Goal: Transaction & Acquisition: Purchase product/service

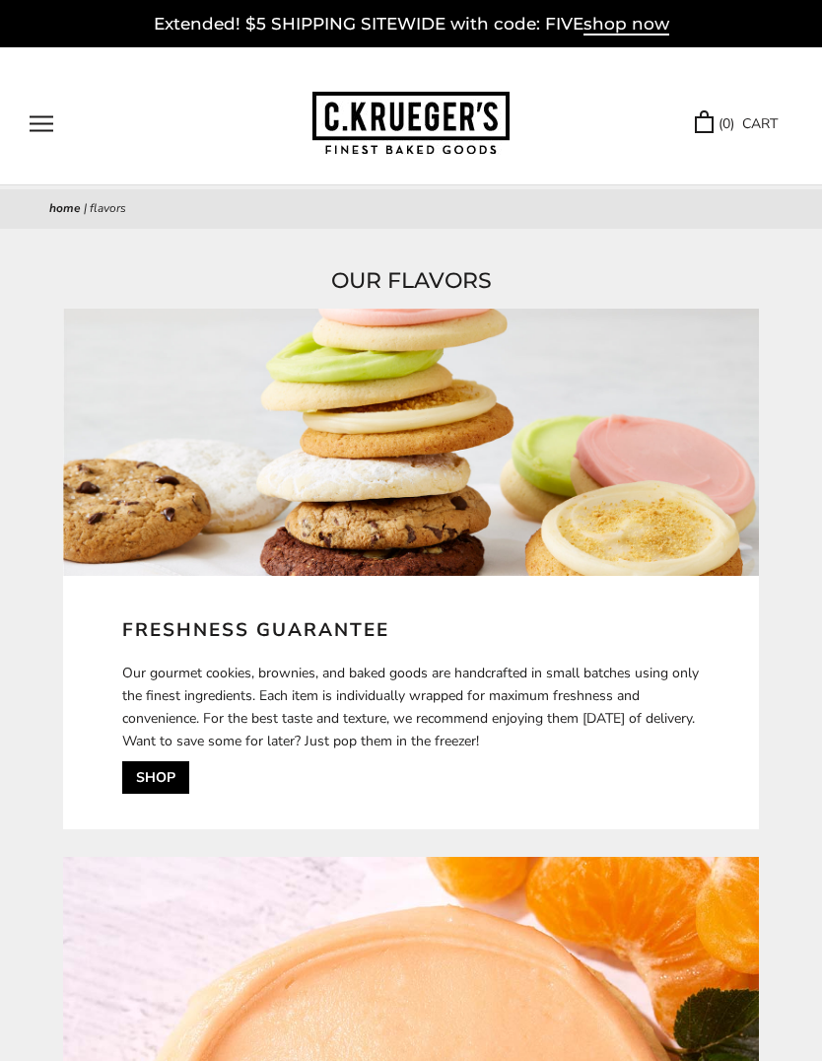
click at [49, 122] on button "Open navigation" at bounding box center [42, 123] width 24 height 17
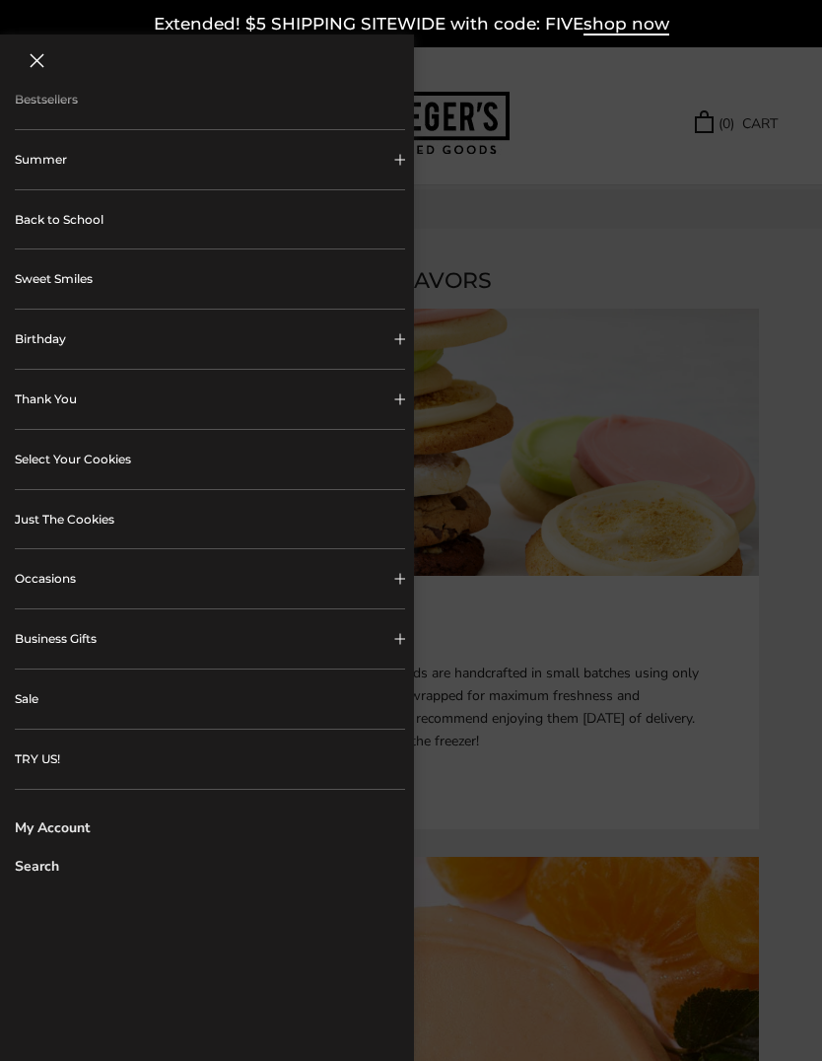
scroll to position [111, 0]
click at [361, 520] on link "Just The Cookies" at bounding box center [210, 520] width 390 height 59
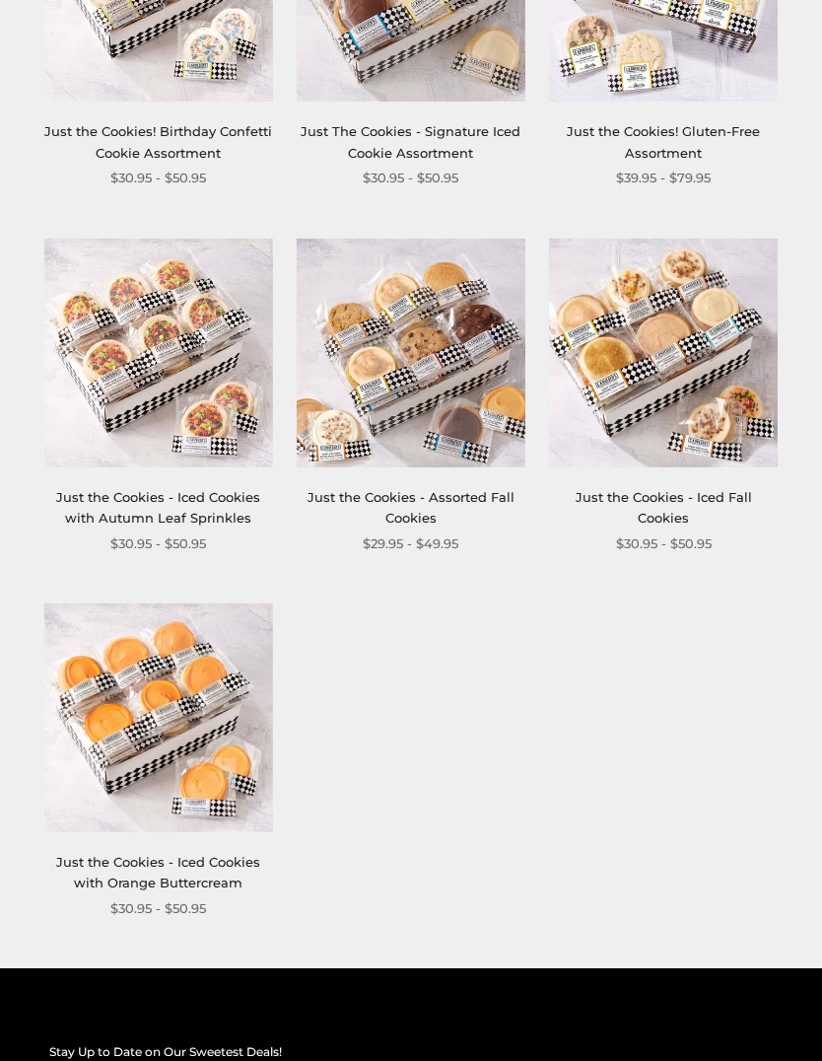
scroll to position [1644, 0]
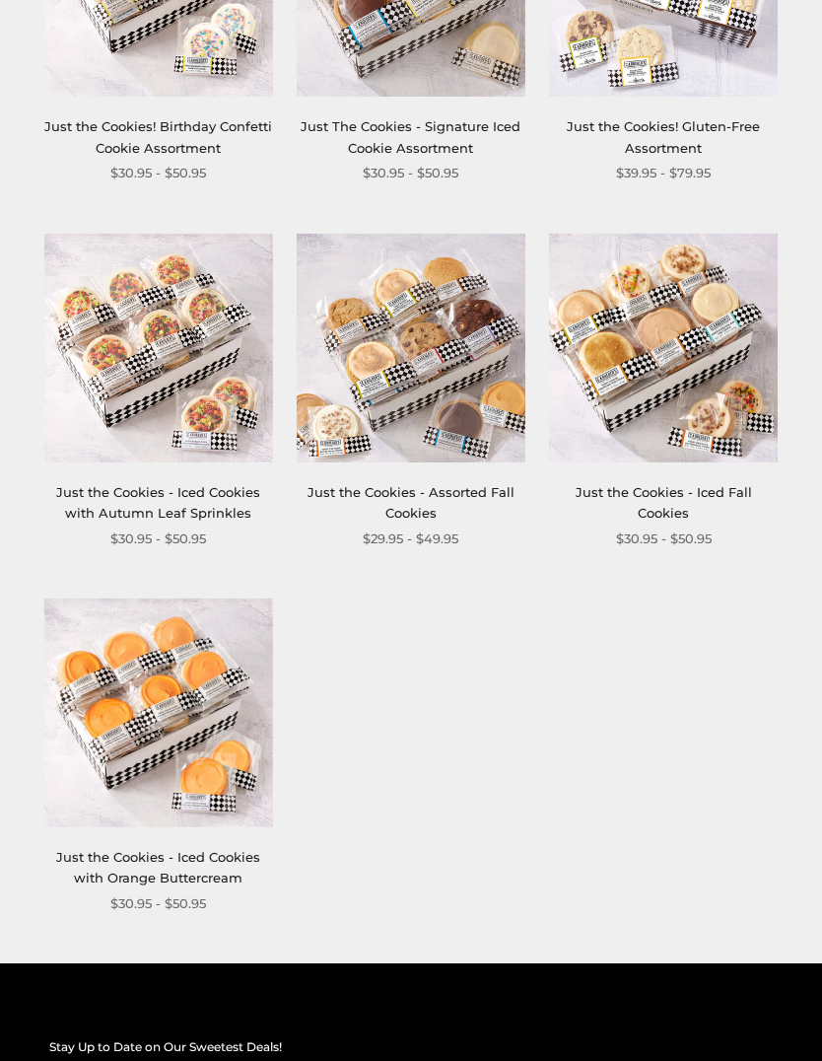
click at [480, 486] on link "Just the Cookies - Assorted Fall Cookies" at bounding box center [411, 503] width 207 height 36
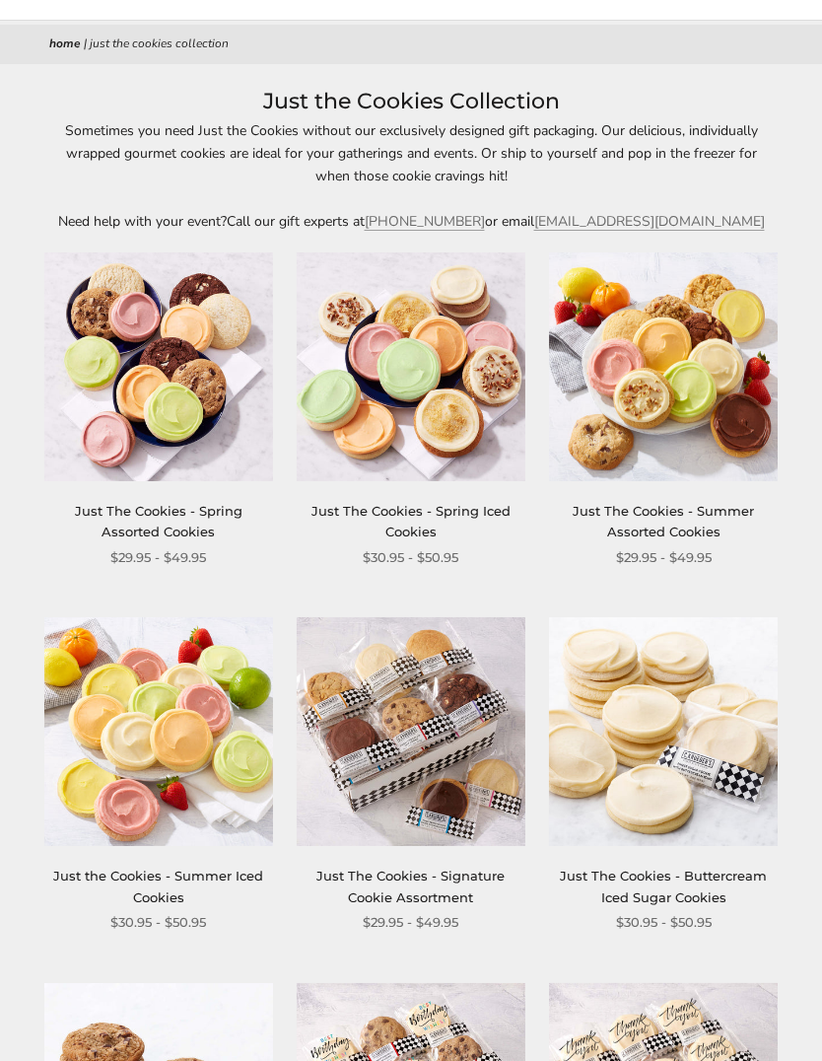
scroll to position [0, 0]
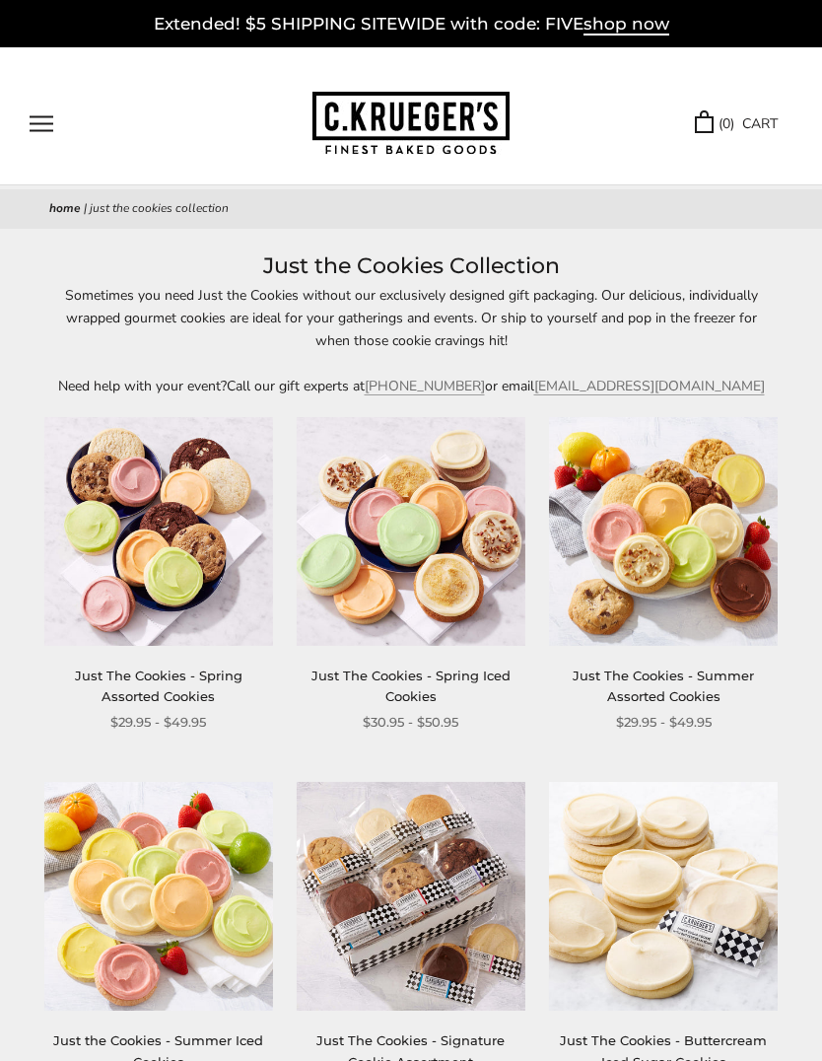
click at [53, 115] on button "Open navigation" at bounding box center [42, 123] width 24 height 17
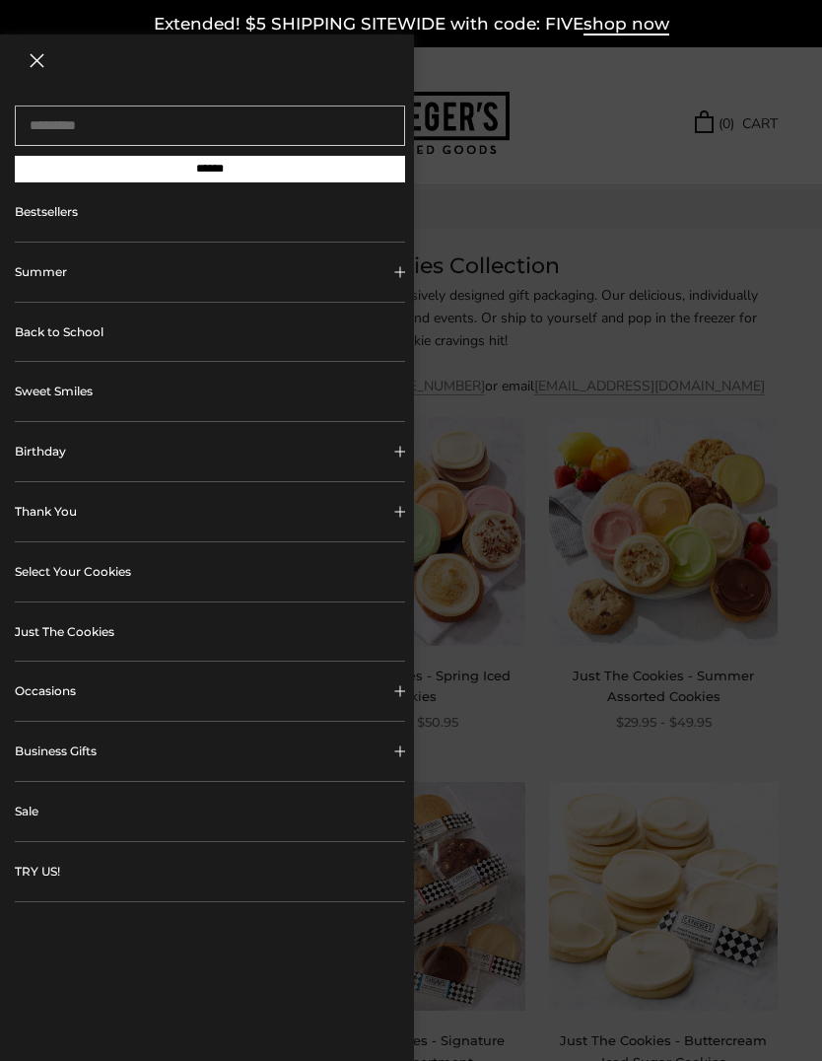
click at [238, 850] on link "TRY US!" at bounding box center [210, 871] width 390 height 59
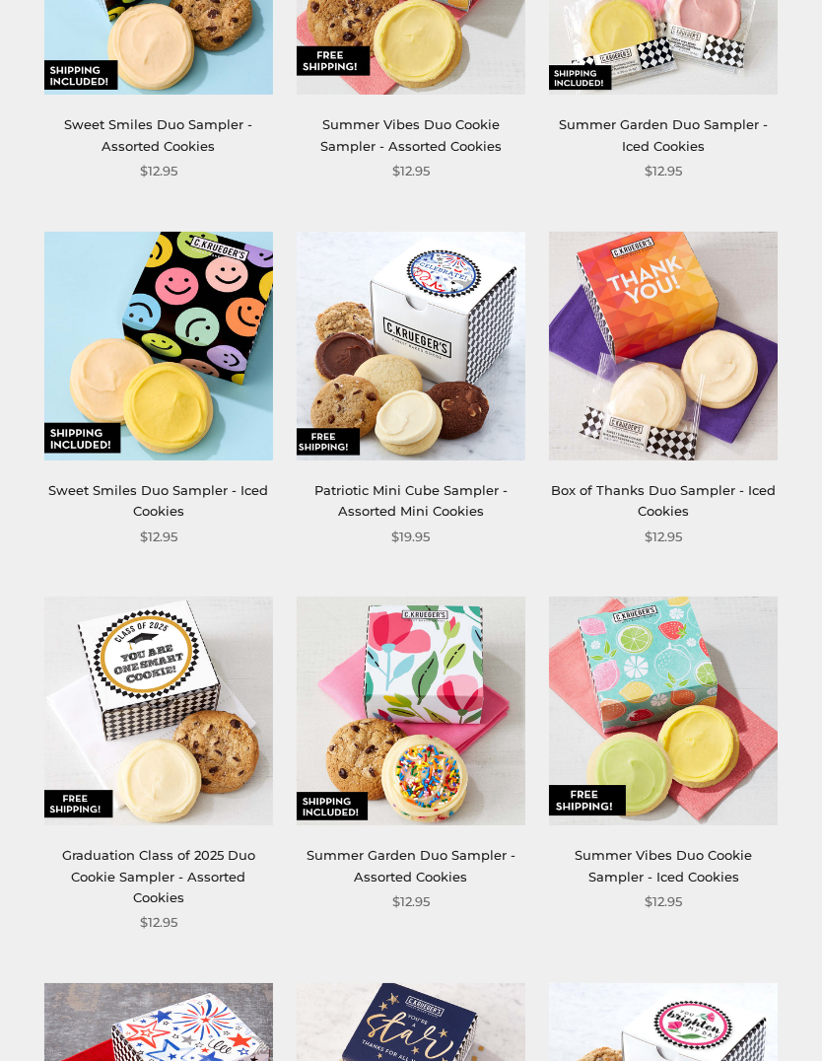
scroll to position [461, 0]
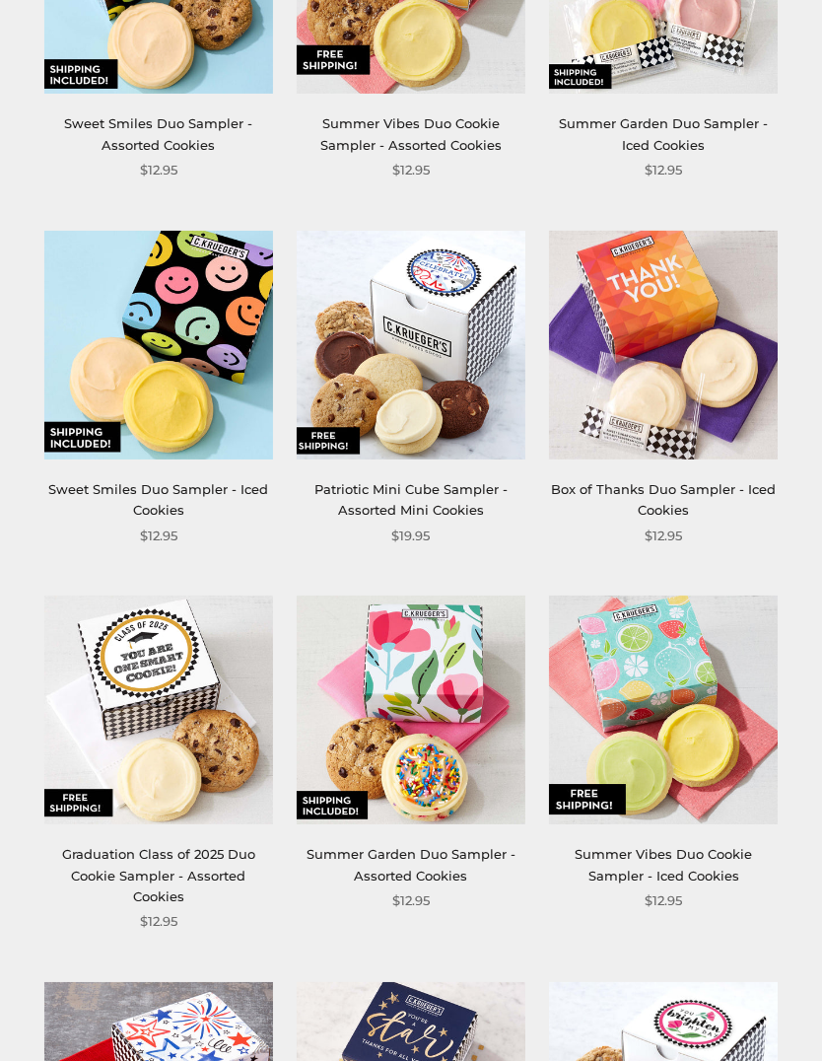
click at [459, 863] on link "Summer Garden Duo Sampler - Assorted Cookies" at bounding box center [411, 864] width 209 height 36
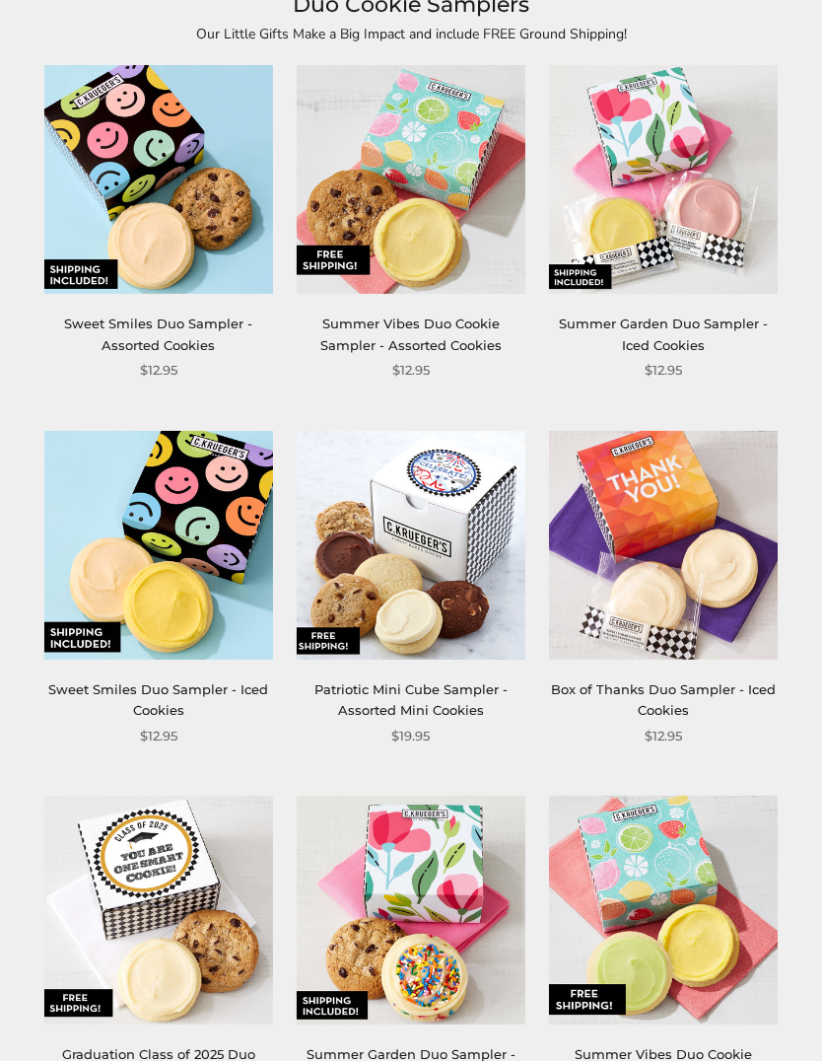
scroll to position [261, 0]
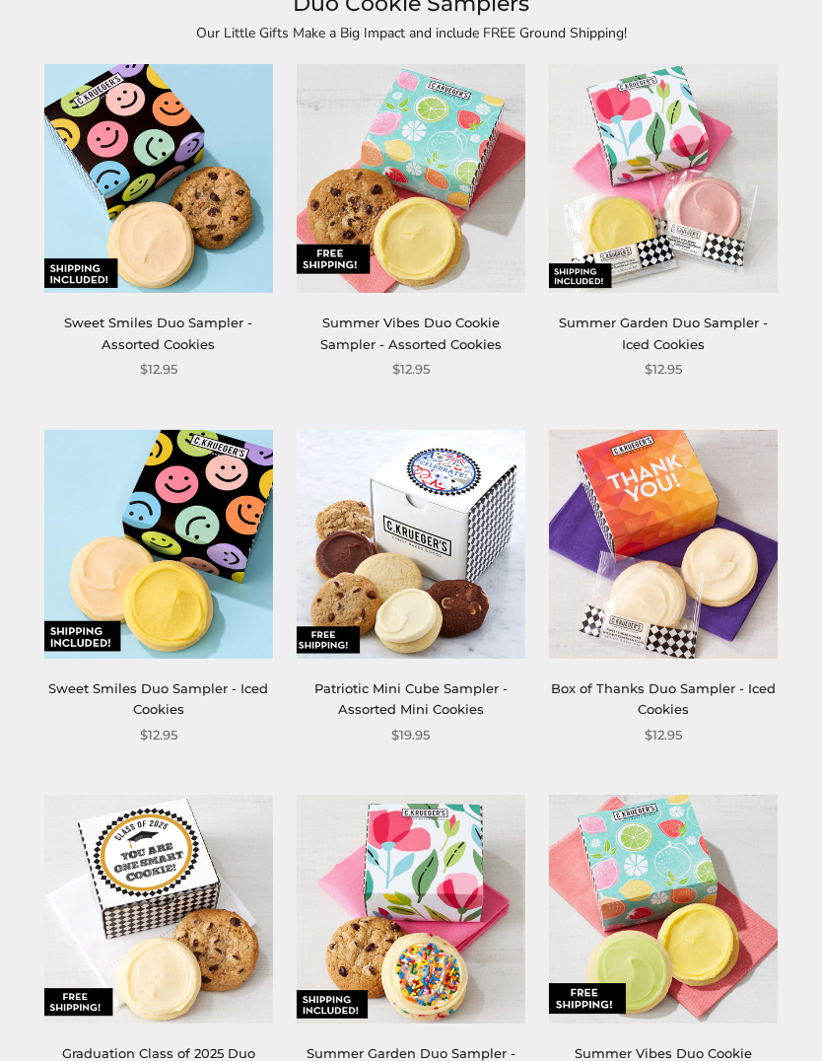
click at [434, 629] on img at bounding box center [411, 545] width 229 height 229
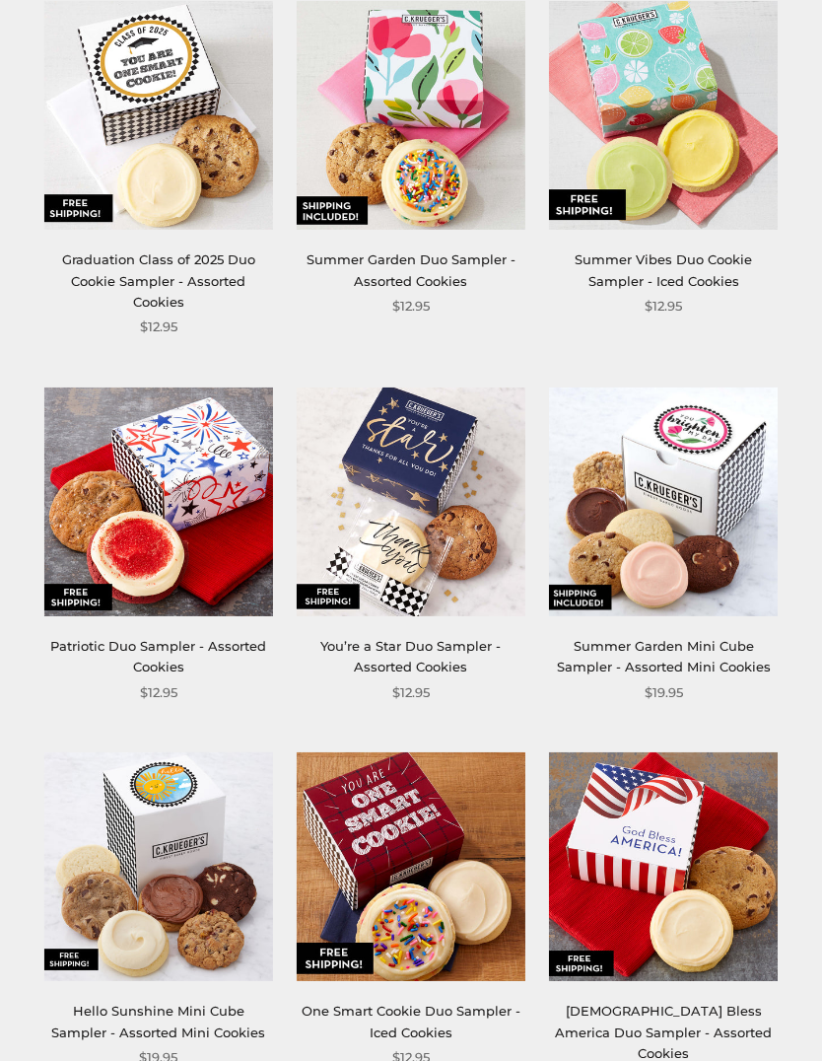
scroll to position [1056, 0]
click at [704, 638] on link "Summer Garden Mini Cube Sampler - Assorted Mini Cookies" at bounding box center [664, 656] width 214 height 36
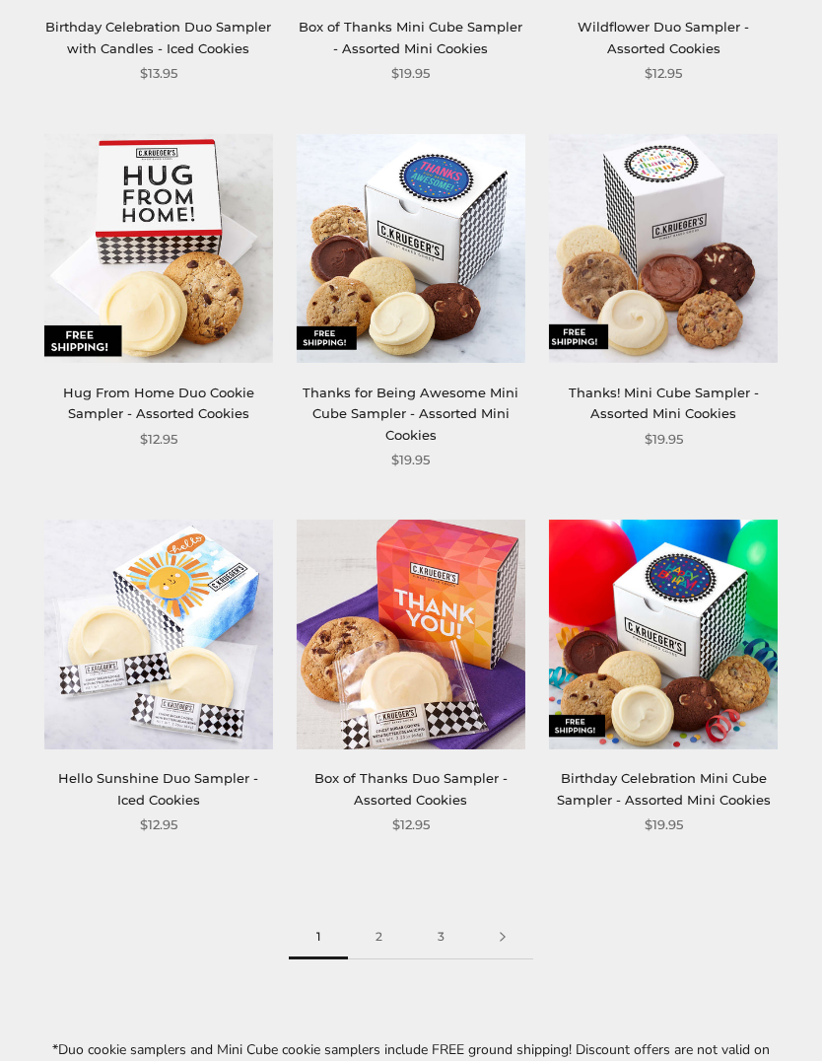
scroll to position [2431, 0]
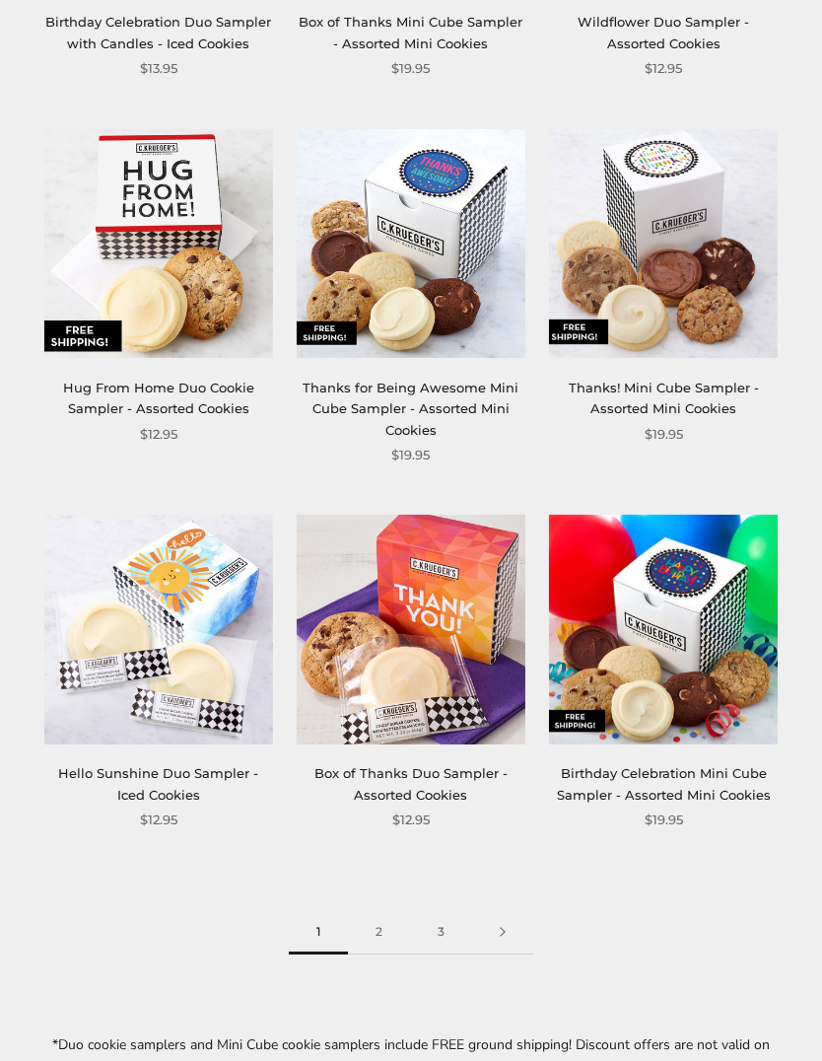
click at [381, 911] on link "2" at bounding box center [379, 933] width 62 height 44
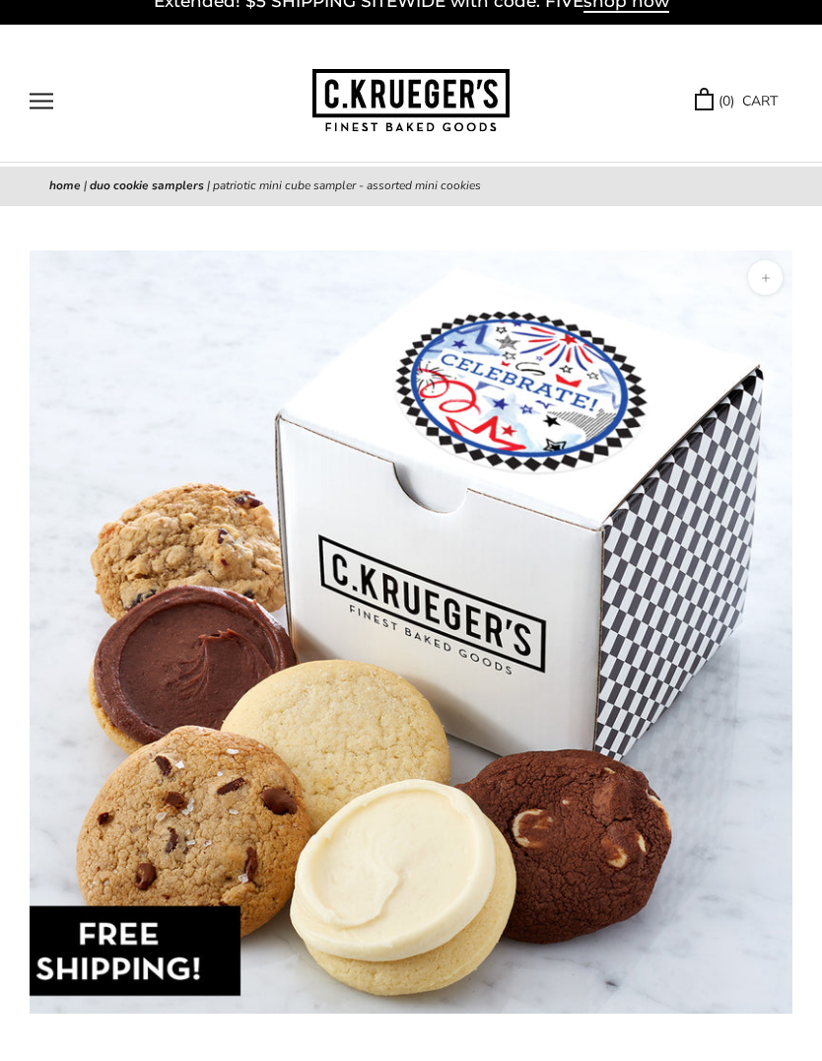
scroll to position [20, 0]
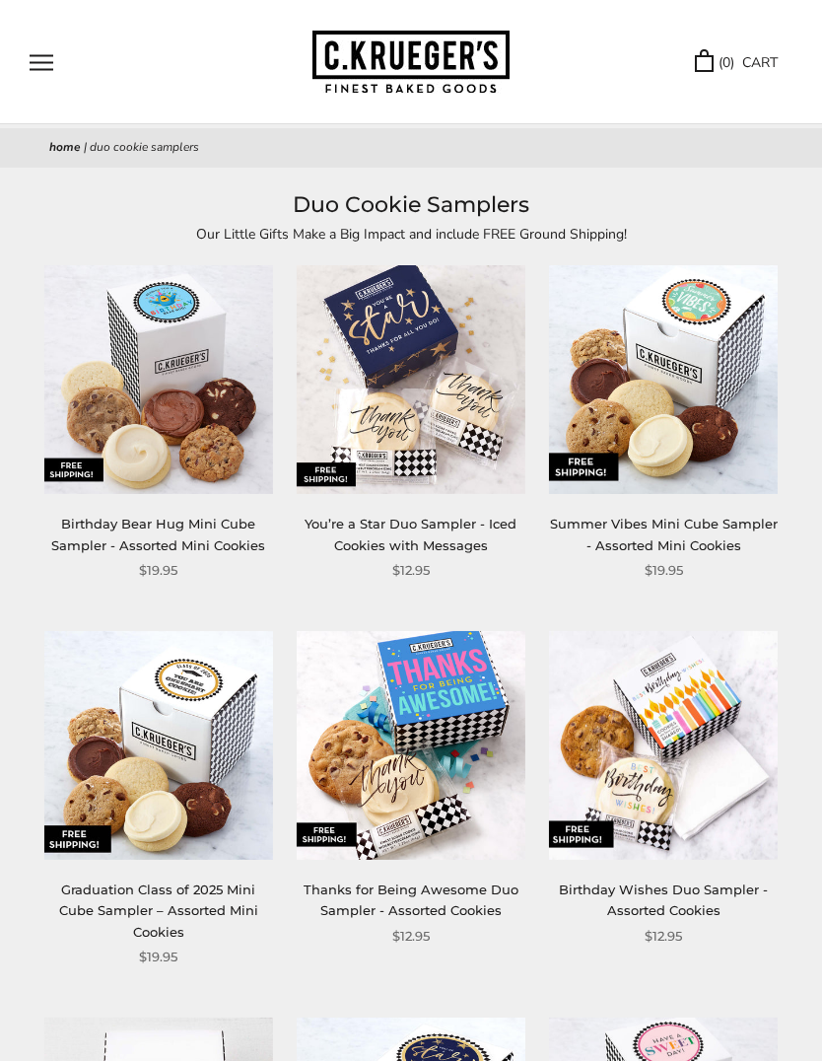
scroll to position [65, 0]
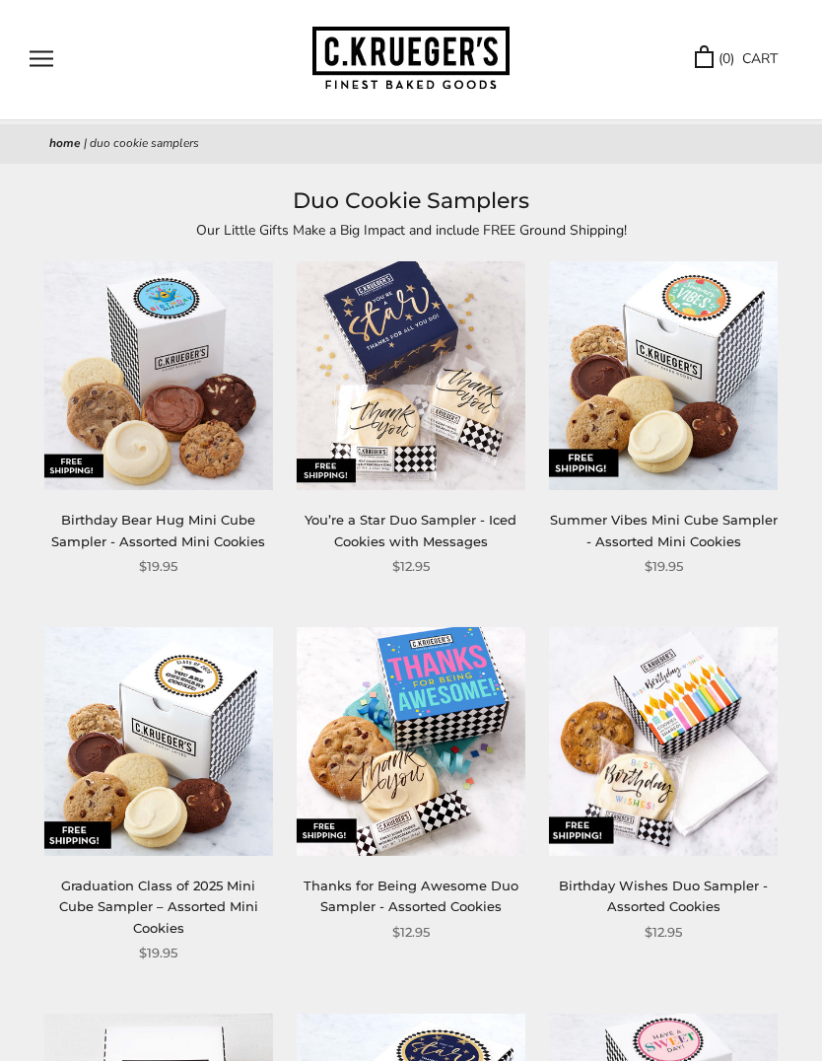
click at [718, 514] on link "Summer Vibes Mini Cube Sampler - Assorted Mini Cookies" at bounding box center [664, 530] width 228 height 36
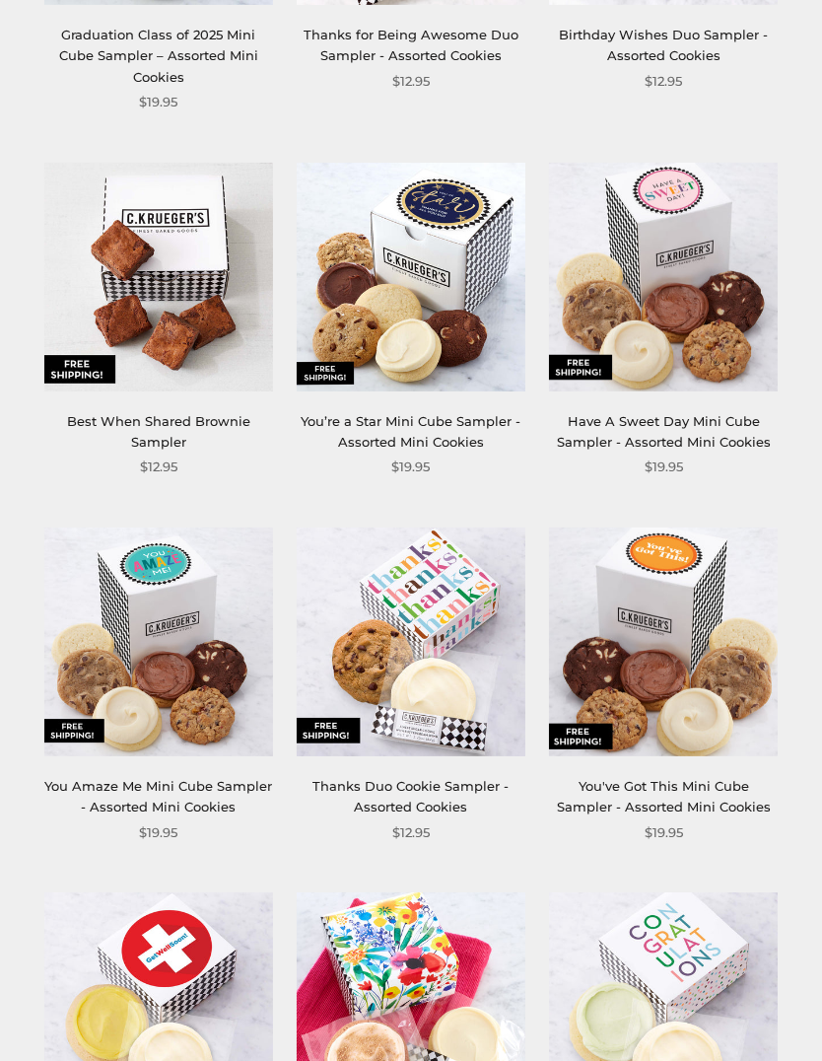
scroll to position [915, 0]
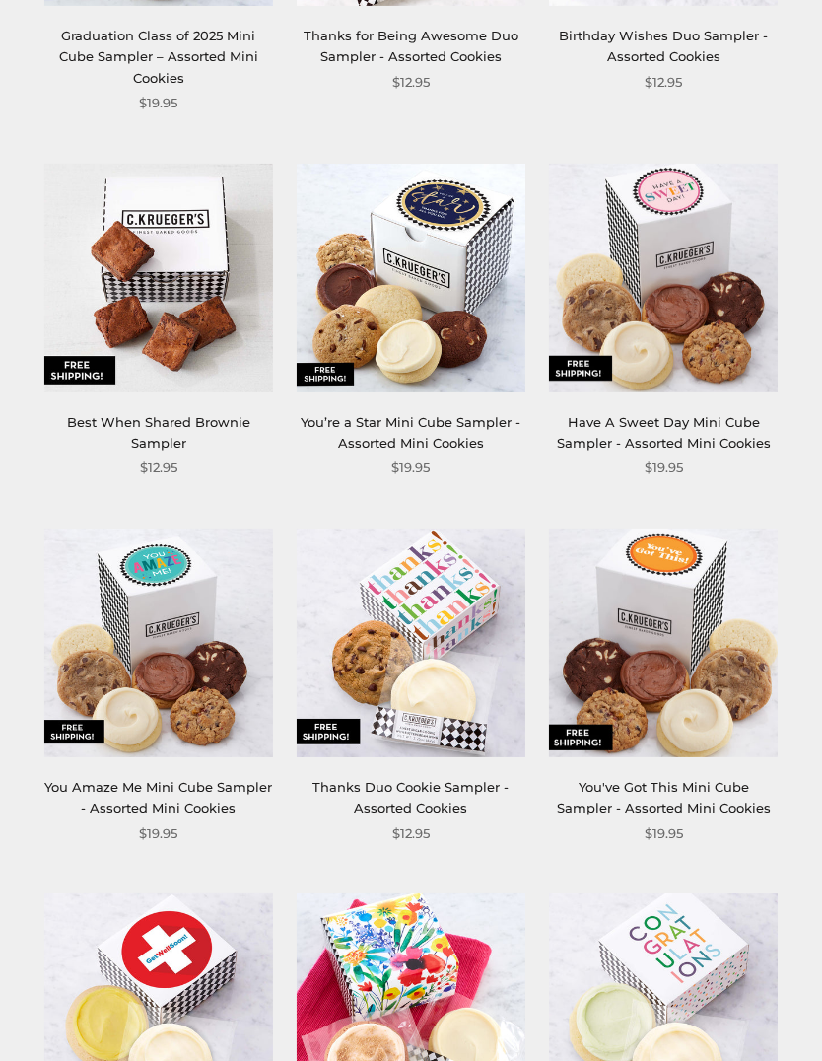
click at [685, 752] on img at bounding box center [663, 643] width 229 height 229
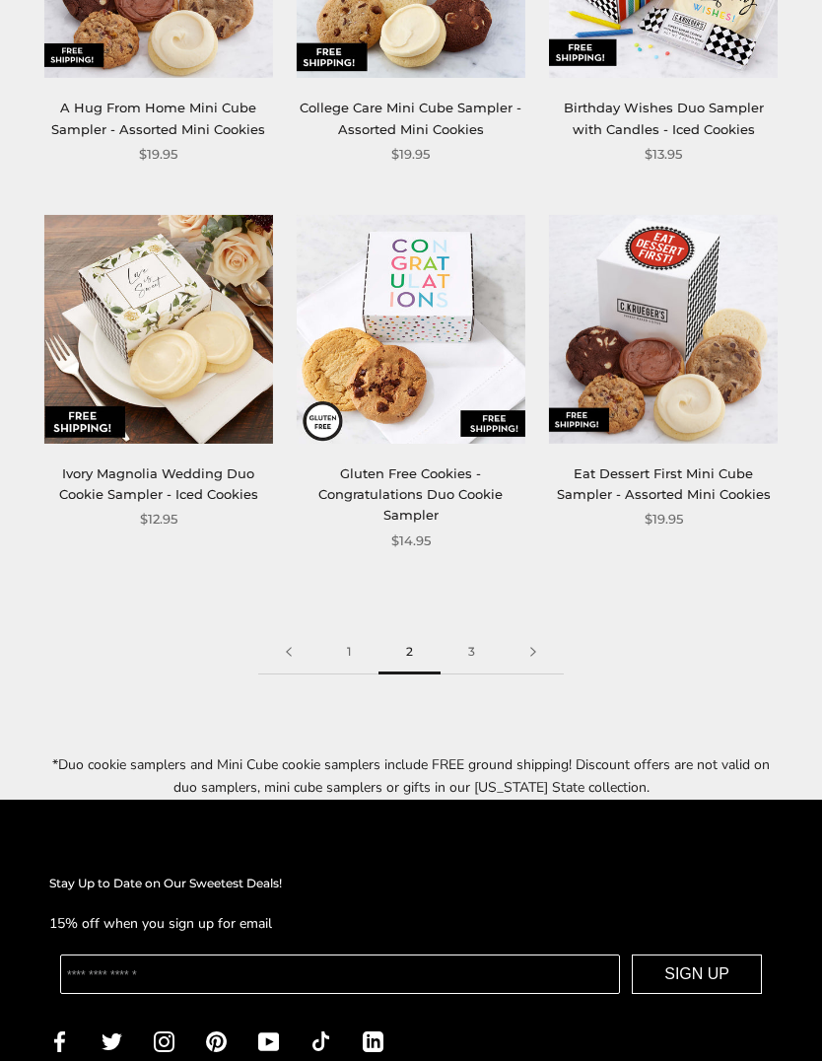
scroll to position [2692, 0]
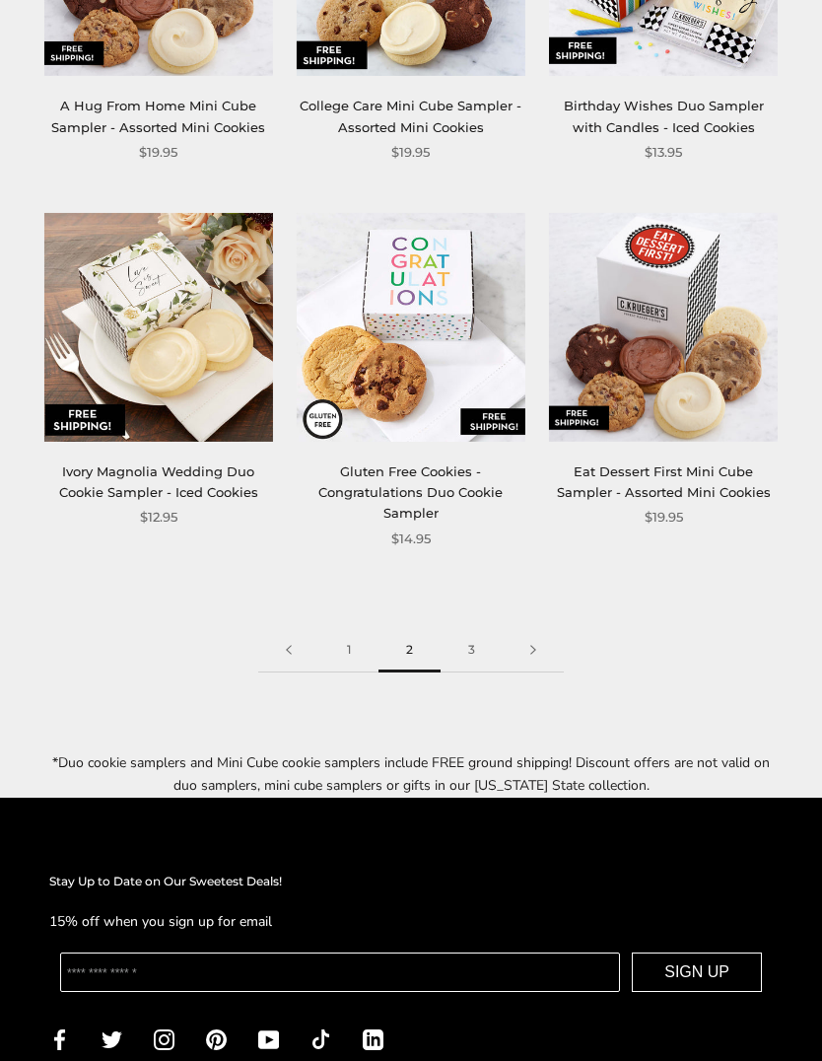
click at [478, 636] on link "3" at bounding box center [472, 650] width 62 height 44
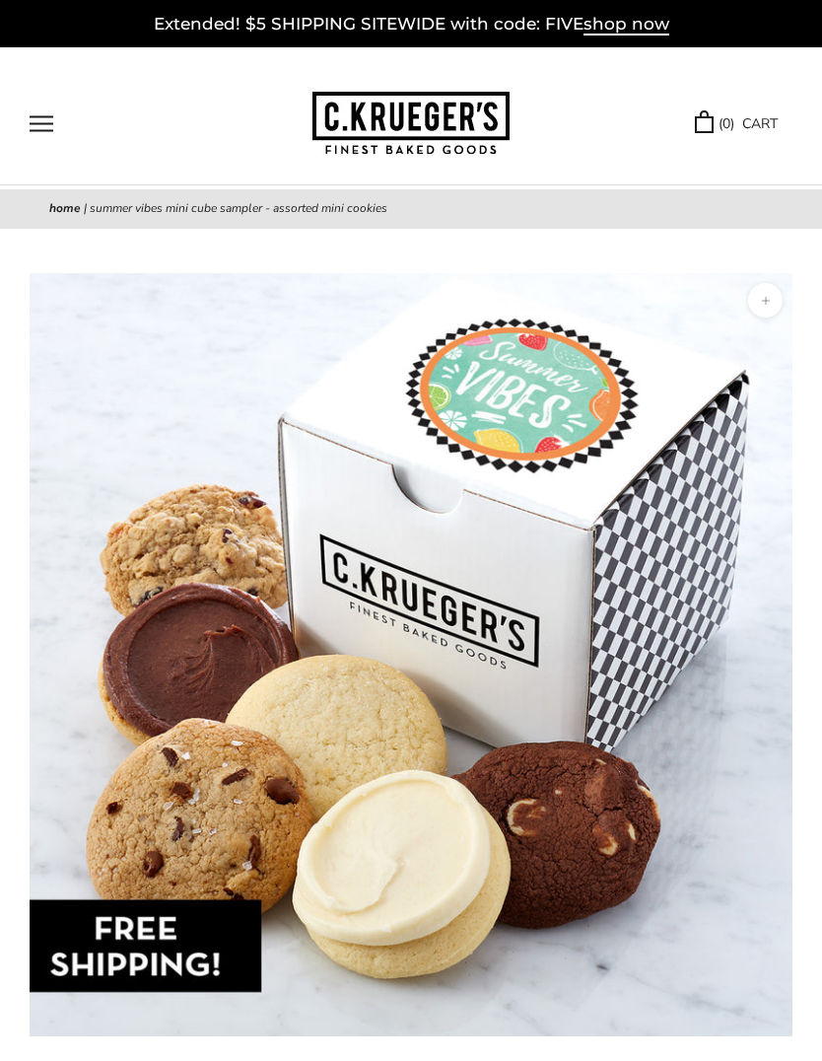
click at [37, 126] on button "Open navigation" at bounding box center [42, 123] width 24 height 17
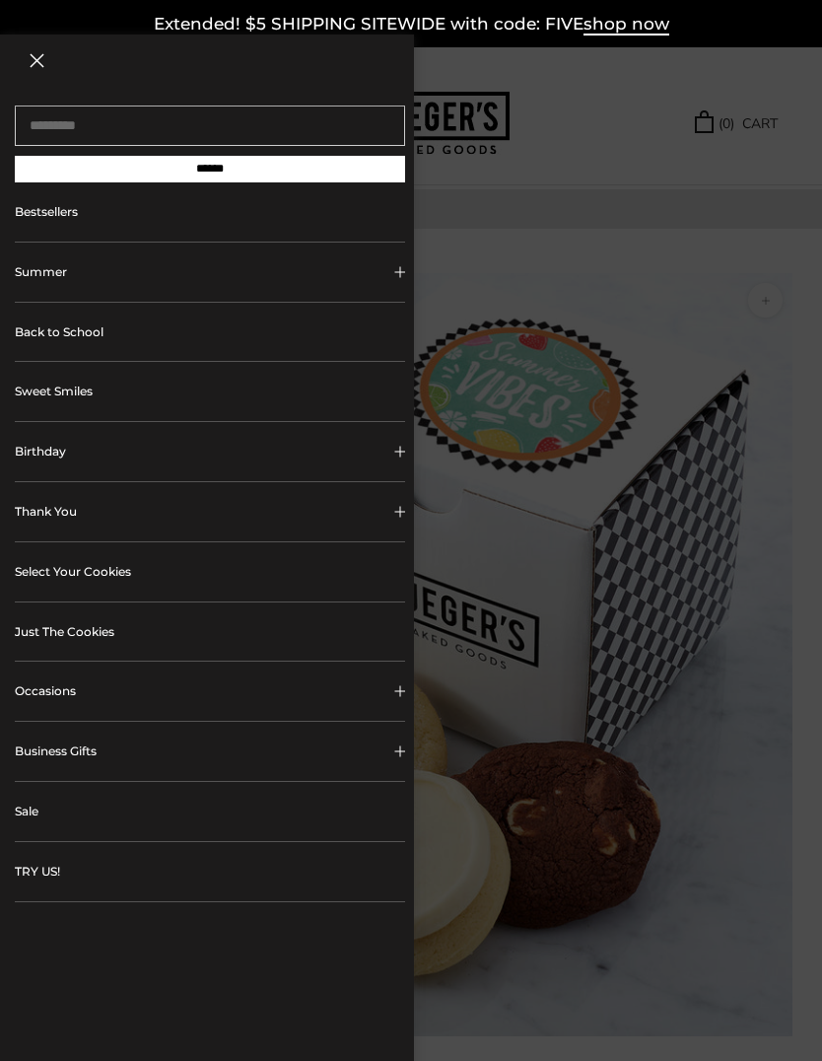
click at [782, 690] on div at bounding box center [411, 530] width 822 height 1061
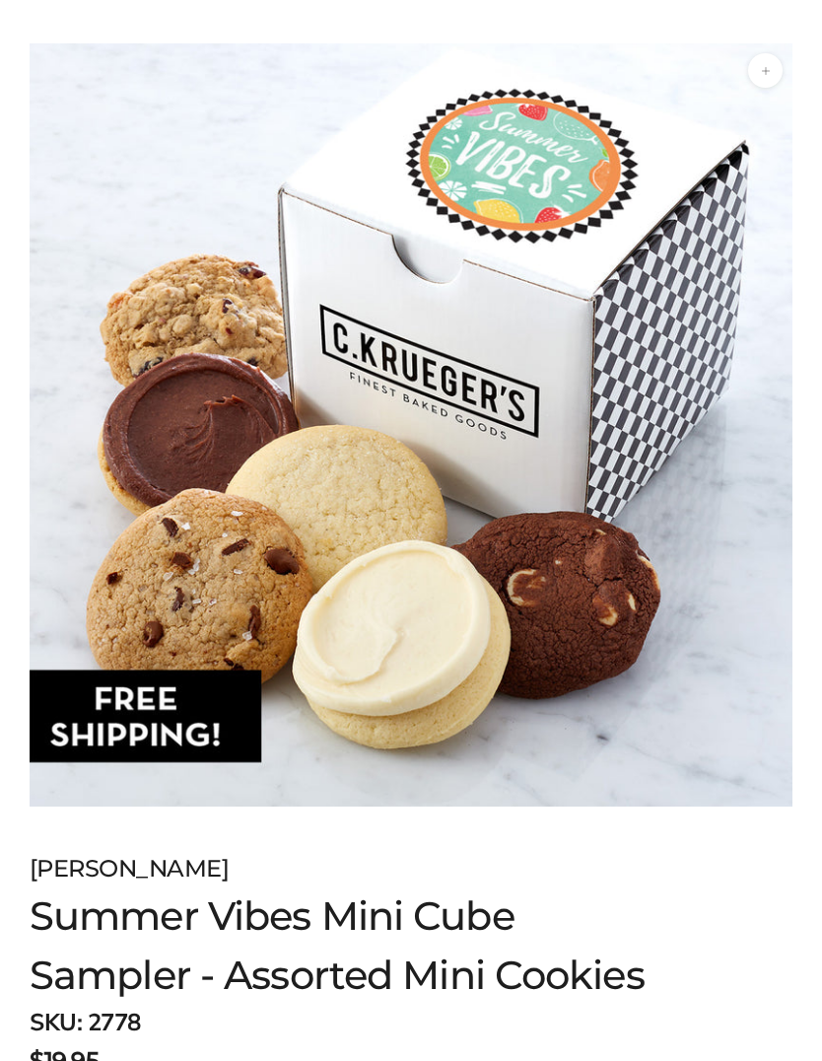
scroll to position [232, 0]
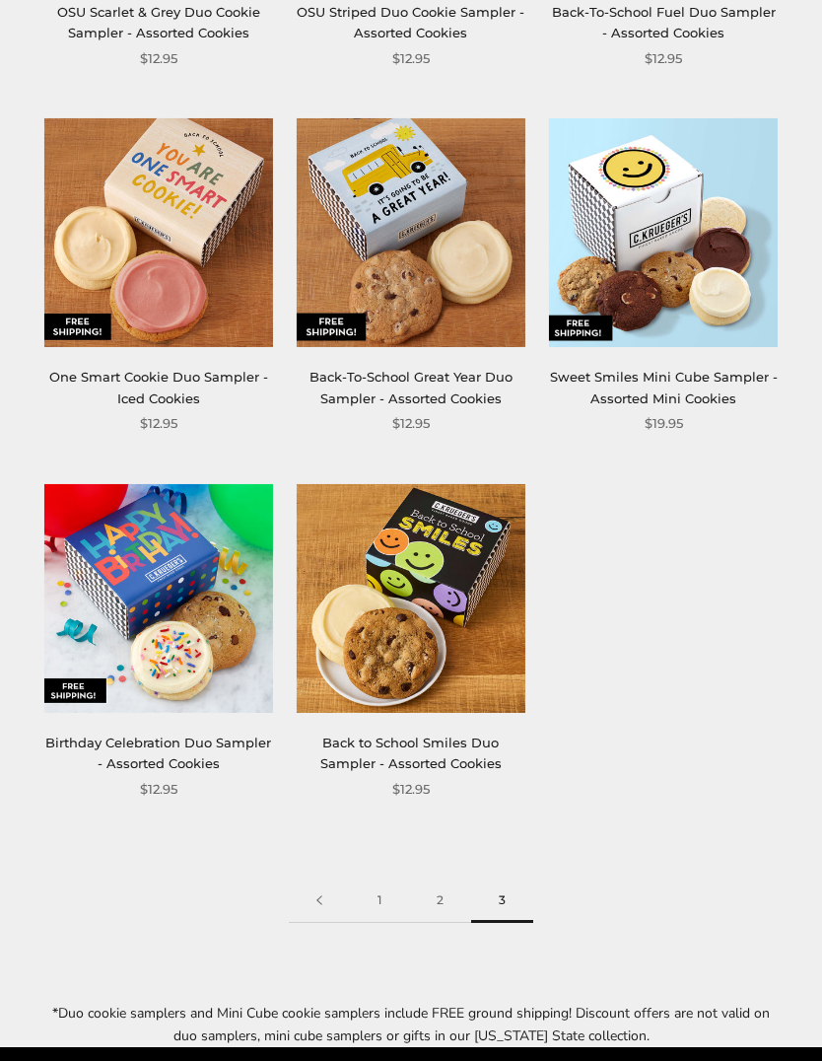
scroll to position [1345, 0]
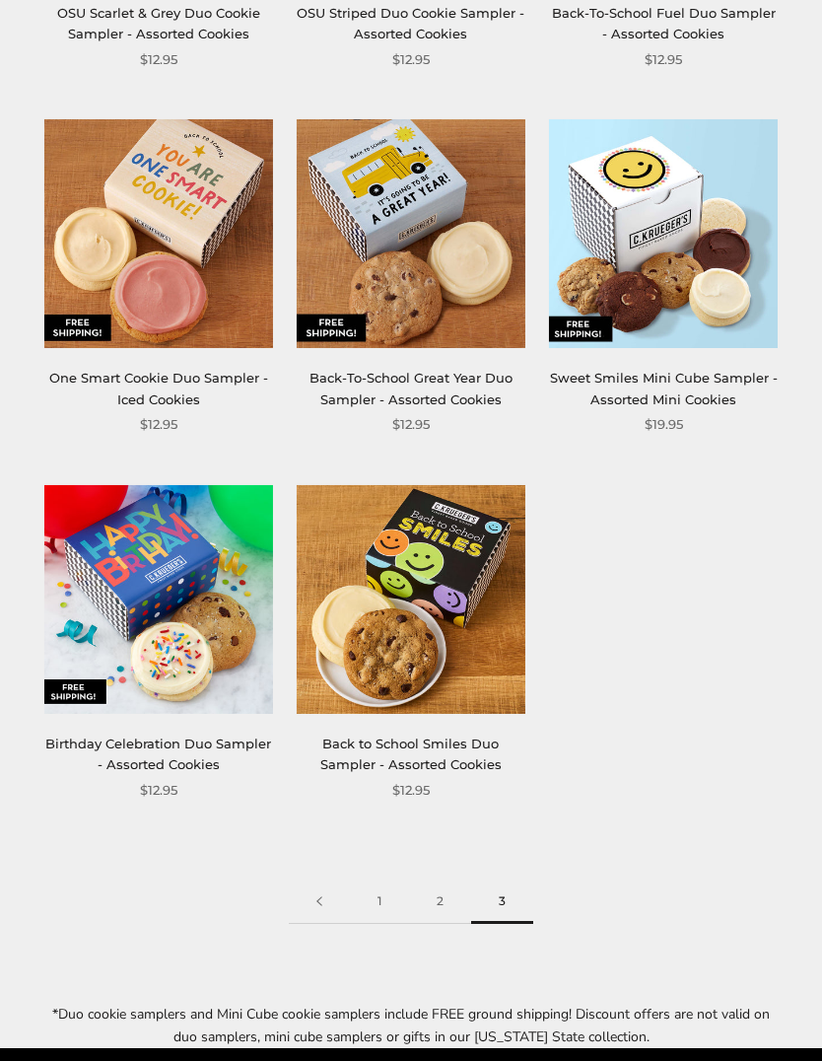
click at [433, 901] on link "2" at bounding box center [440, 902] width 62 height 44
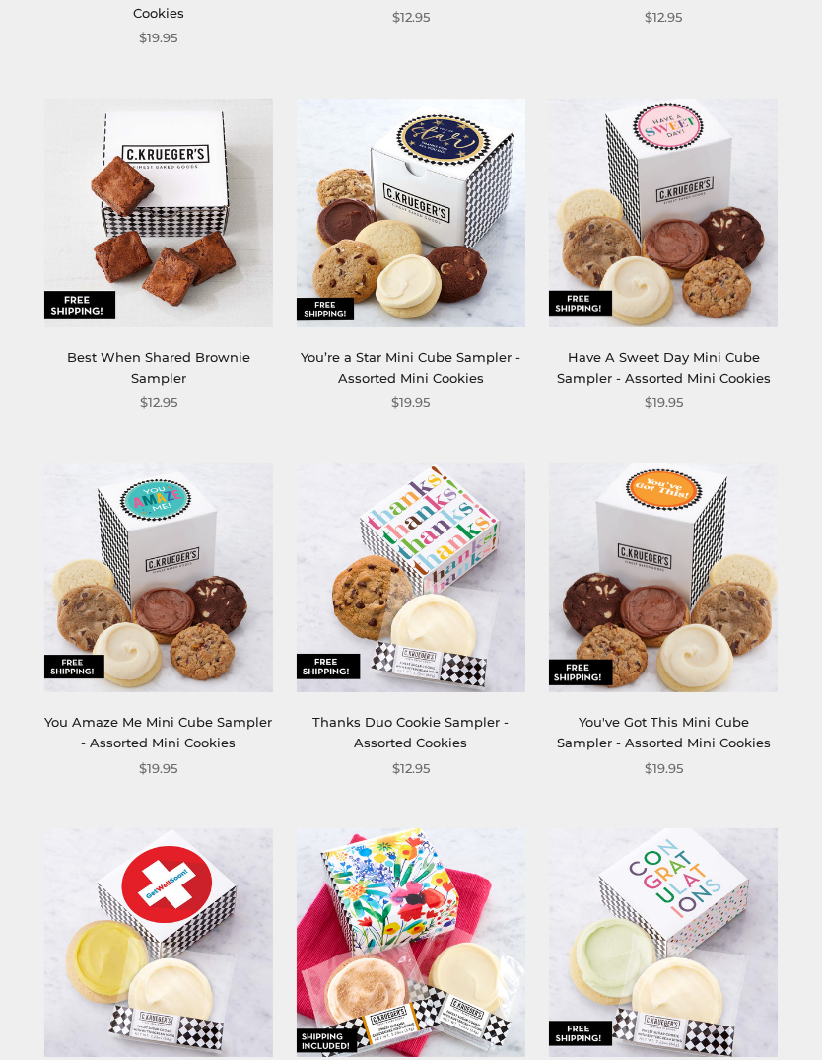
scroll to position [980, 0]
click at [698, 714] on link "You've Got This Mini Cube Sampler - Assorted Mini Cookies" at bounding box center [664, 732] width 214 height 36
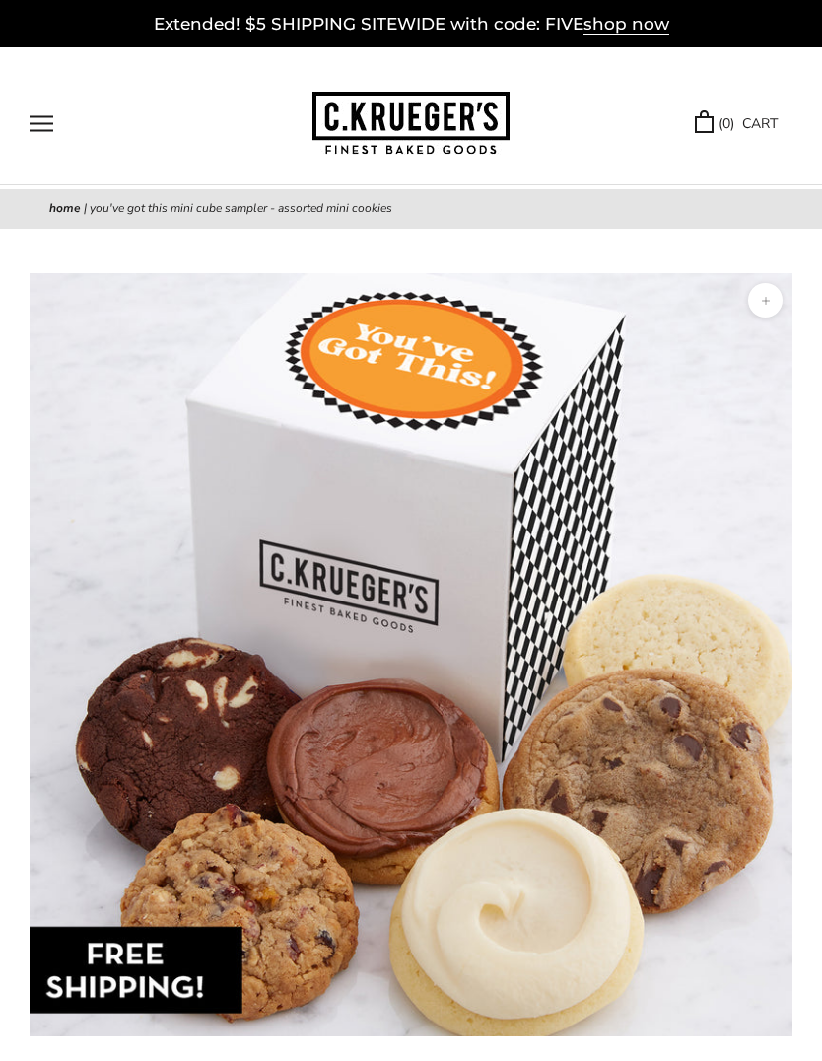
click at [243, 993] on img at bounding box center [411, 654] width 763 height 763
click at [239, 990] on img at bounding box center [411, 654] width 763 height 763
